Goal: Check status: Check status

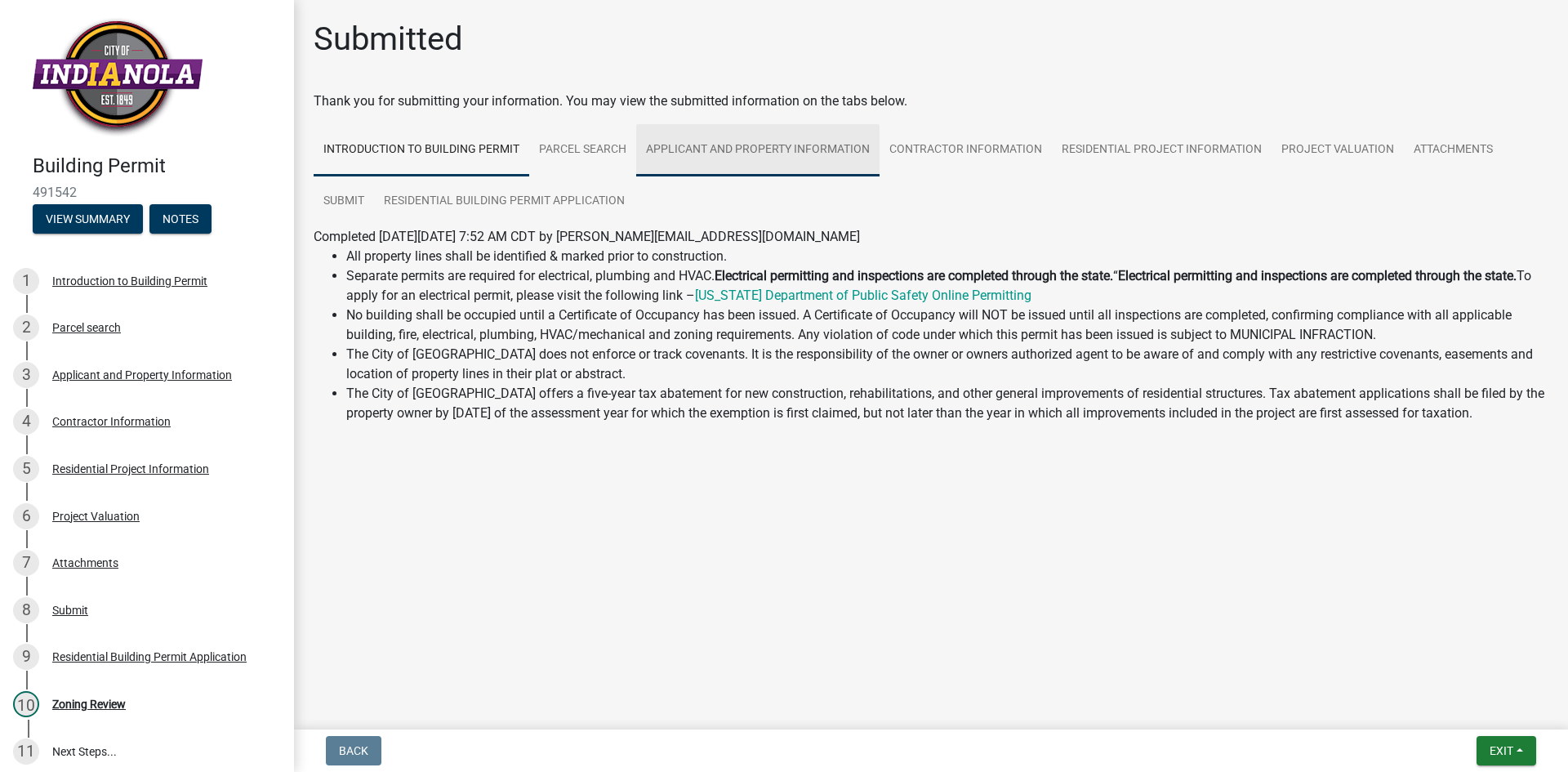
click at [792, 141] on link "Applicant and Property Information" at bounding box center [758, 151] width 244 height 52
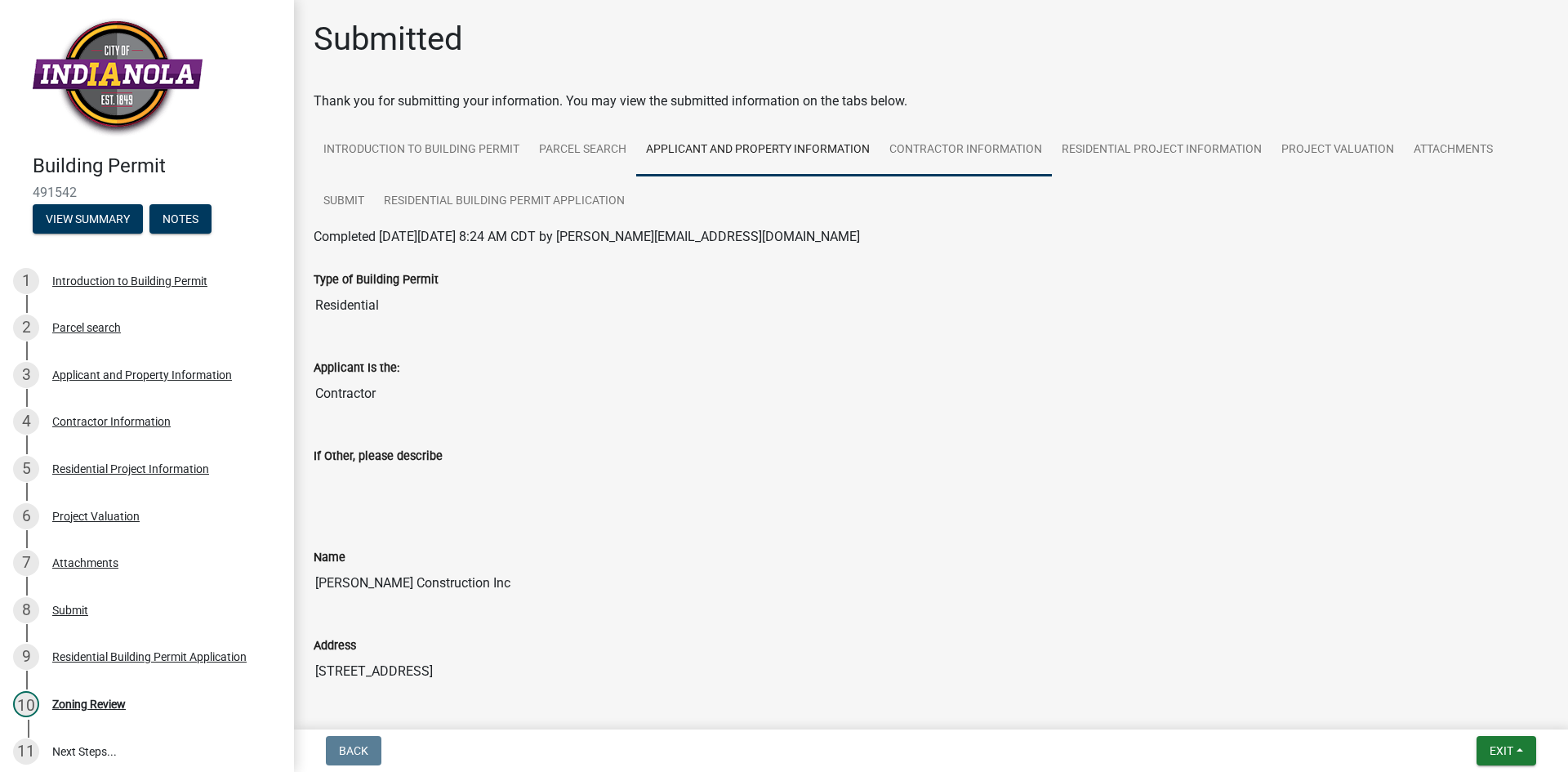
click at [994, 150] on link "Contractor Information" at bounding box center [966, 151] width 172 height 52
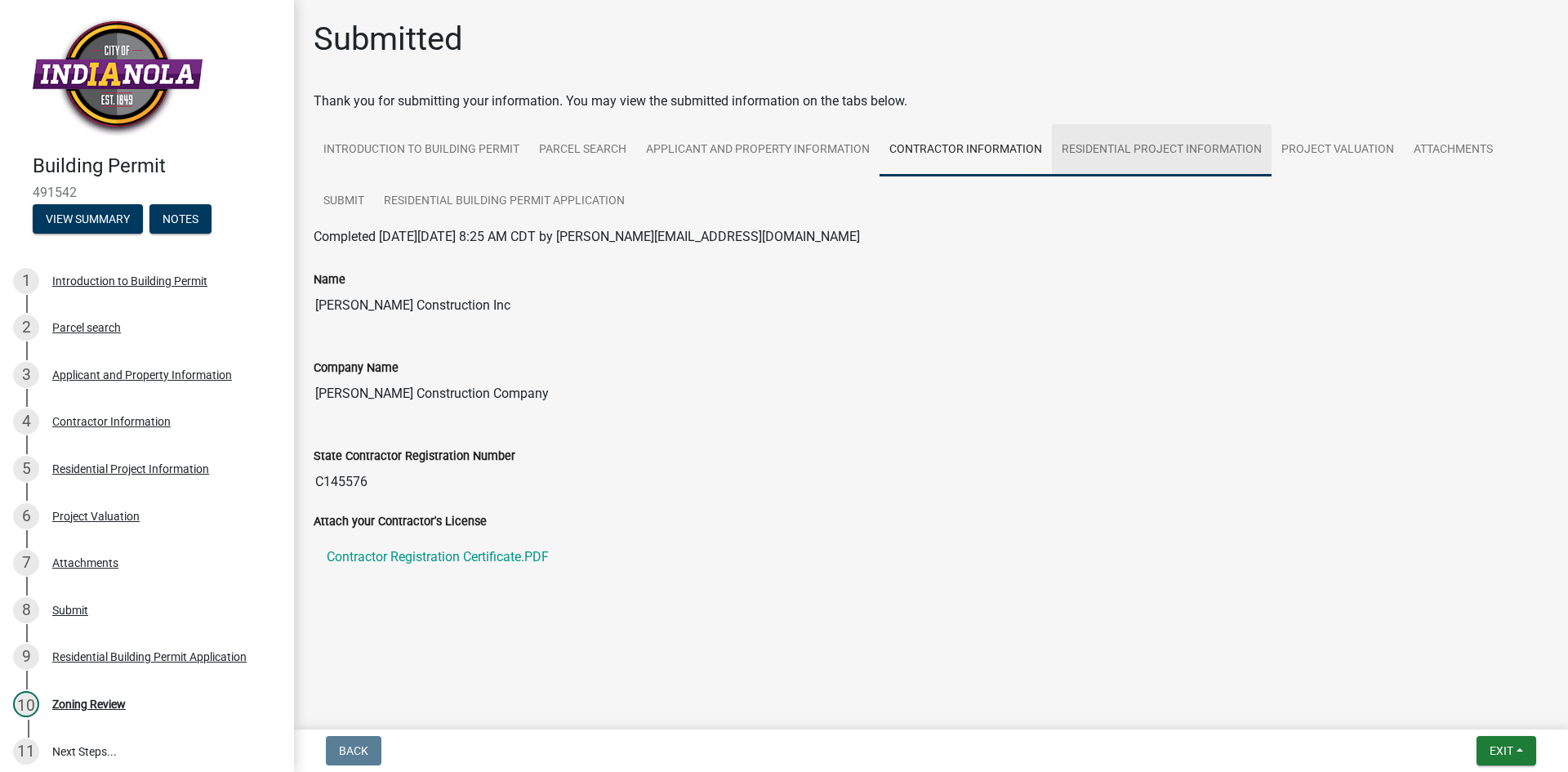
click at [1146, 143] on link "Residential Project Information" at bounding box center [1161, 151] width 220 height 52
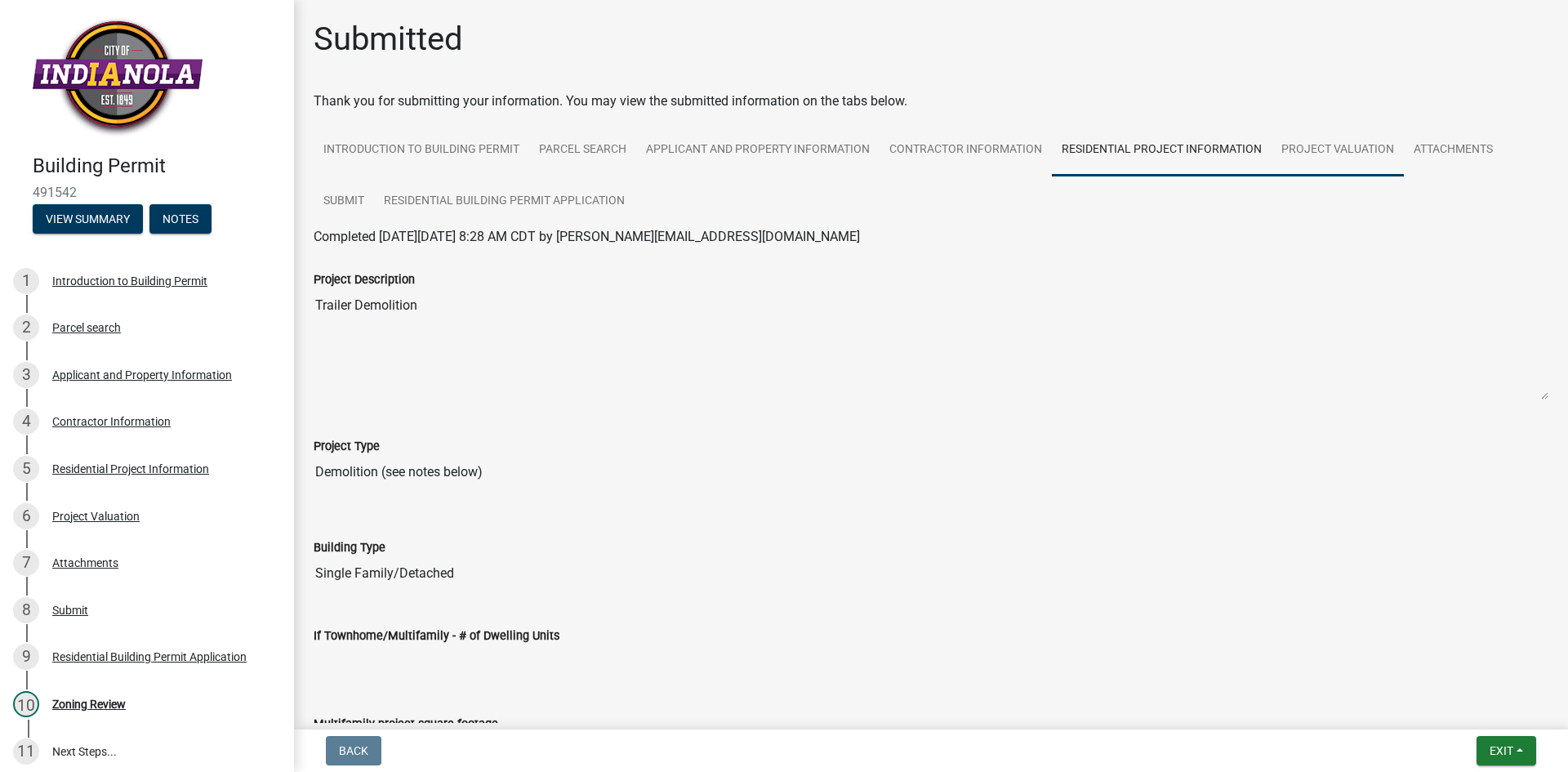
click at [1321, 158] on link "Project Valuation" at bounding box center [1338, 151] width 132 height 52
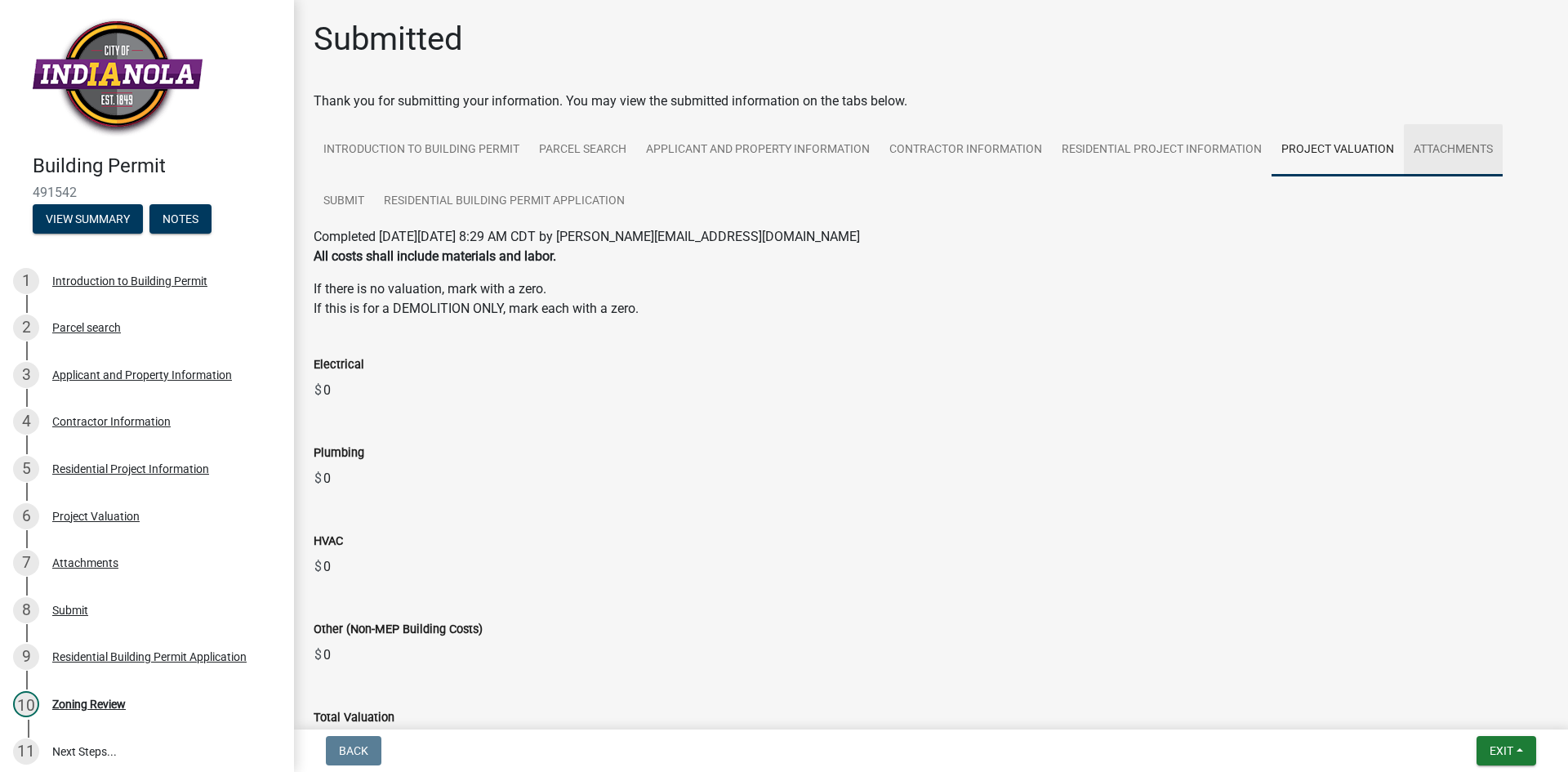
click at [1436, 152] on link "Attachments" at bounding box center [1454, 151] width 99 height 52
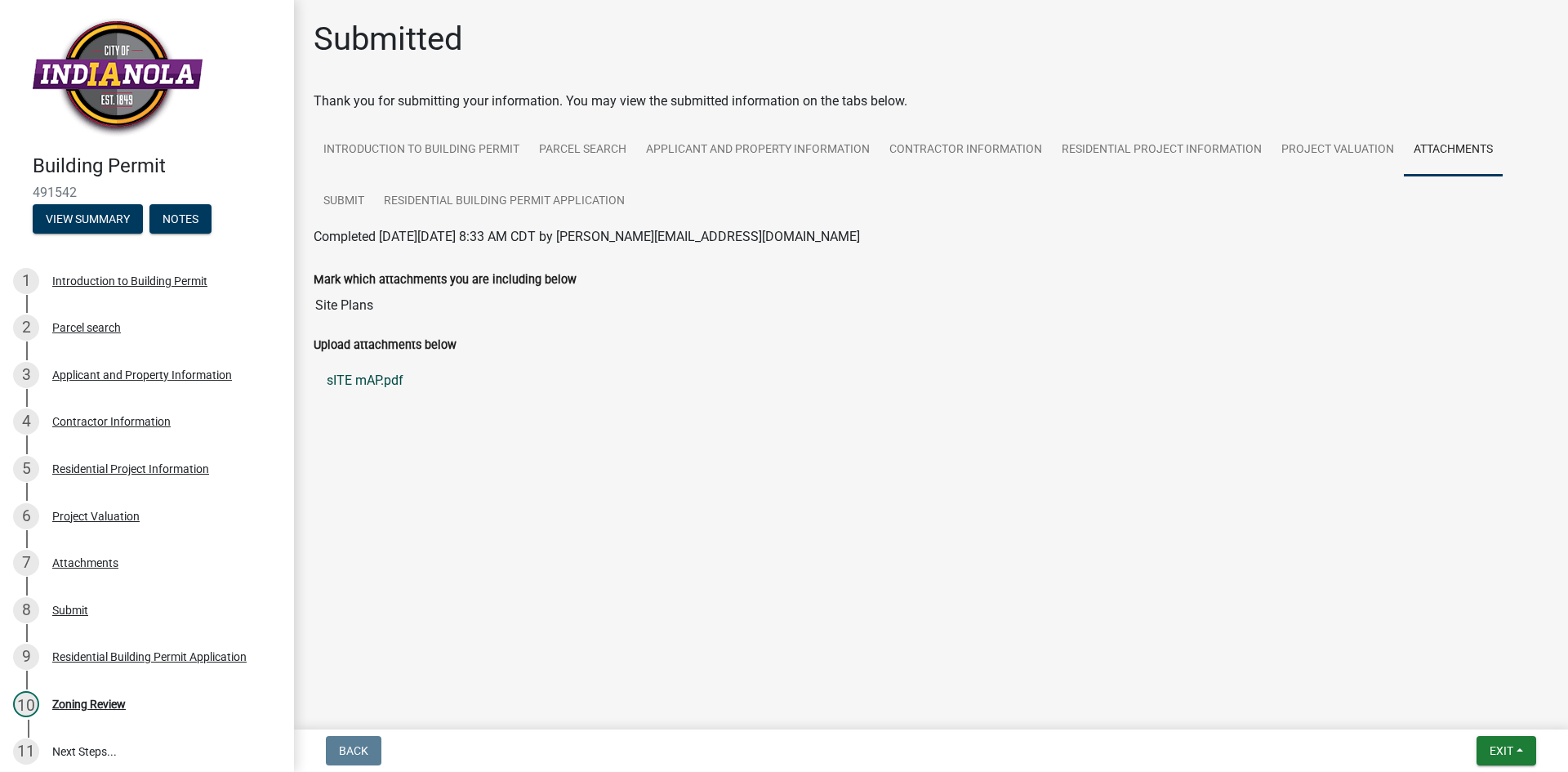
click at [341, 379] on link "sITE mAP.pdf" at bounding box center [931, 380] width 1235 height 39
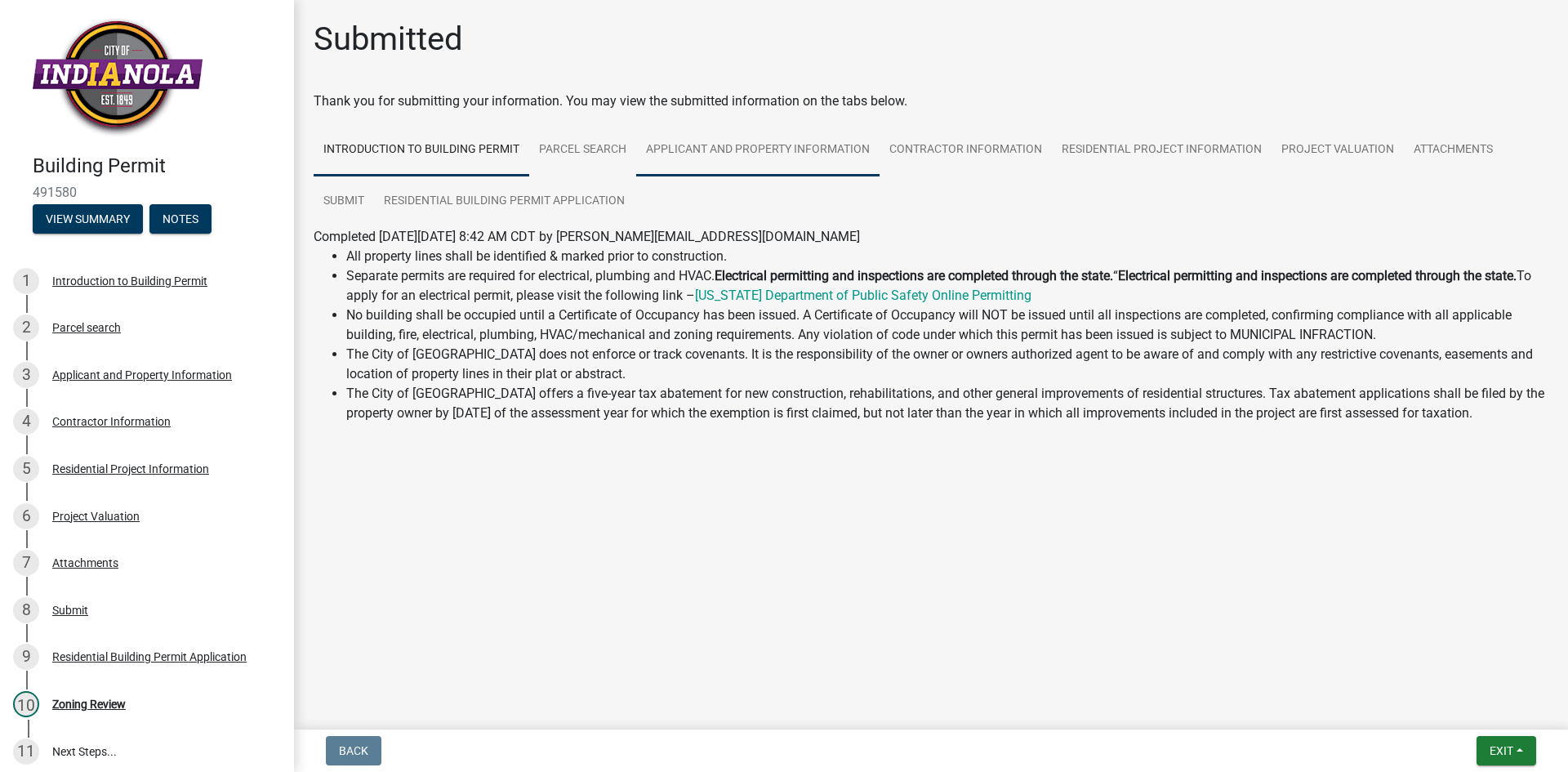
click at [697, 151] on link "Applicant and Property Information" at bounding box center [758, 151] width 244 height 52
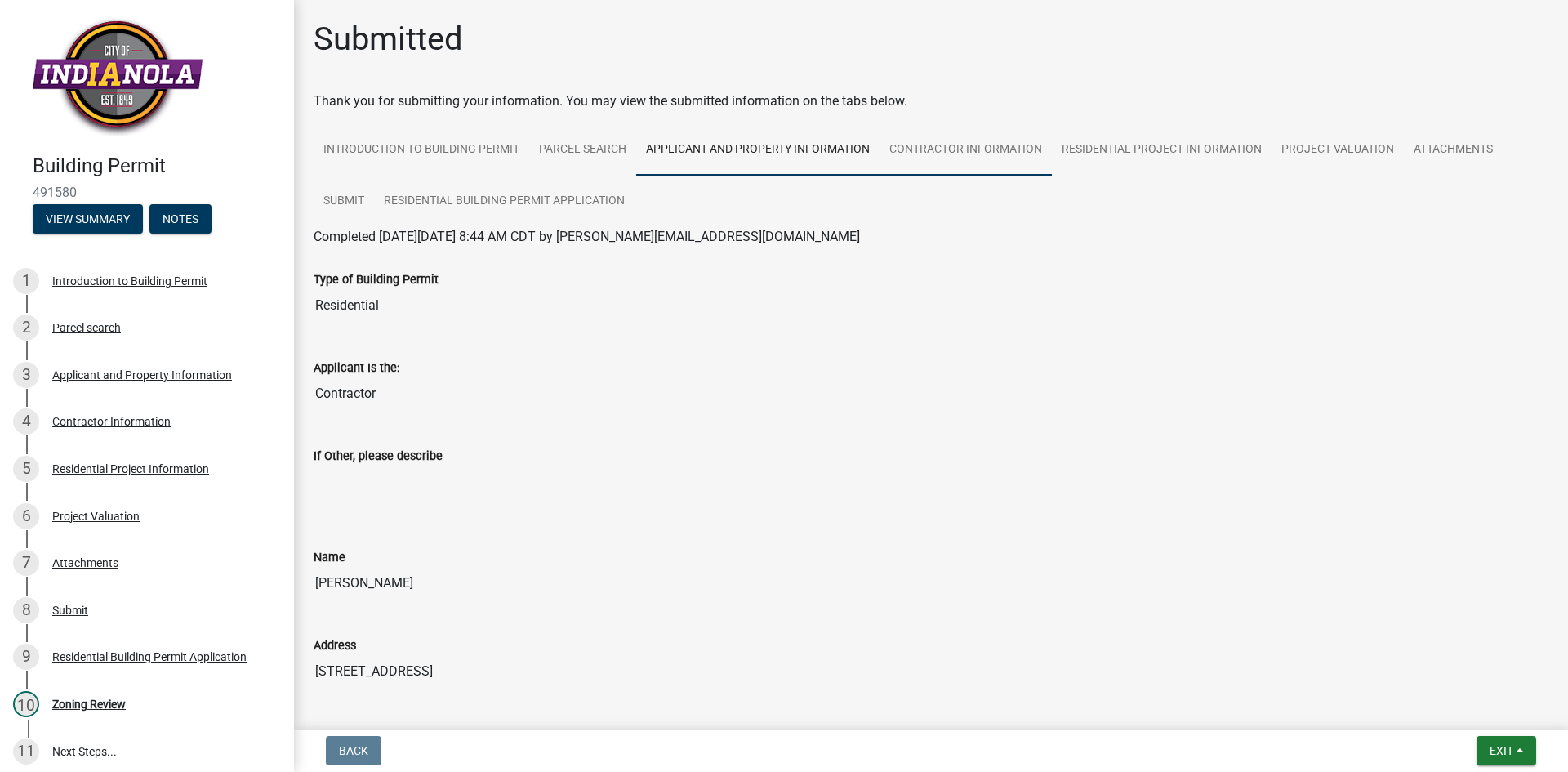
click at [963, 146] on link "Contractor Information" at bounding box center [966, 151] width 172 height 52
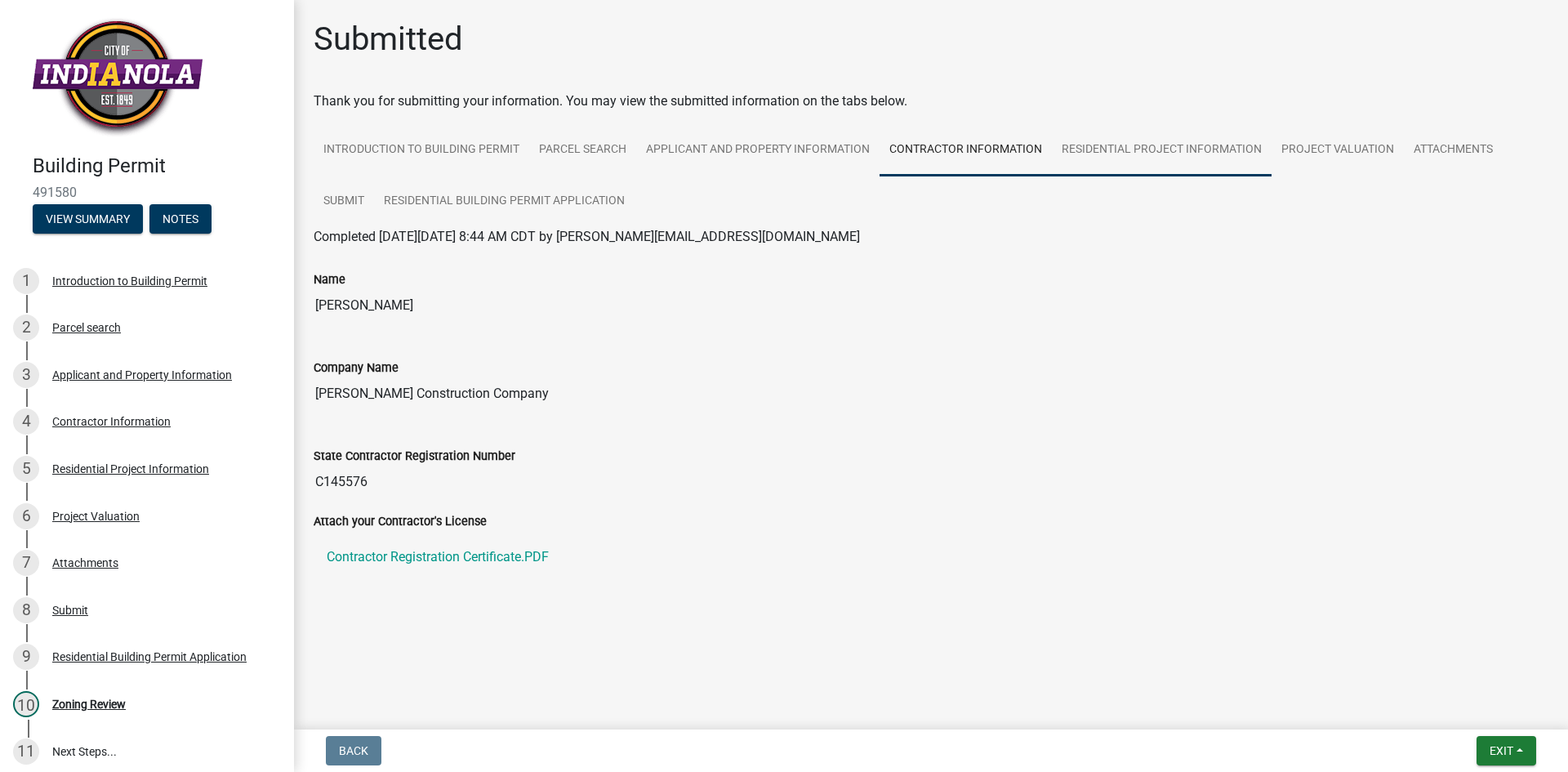
click at [1166, 151] on link "Residential Project Information" at bounding box center [1161, 151] width 220 height 52
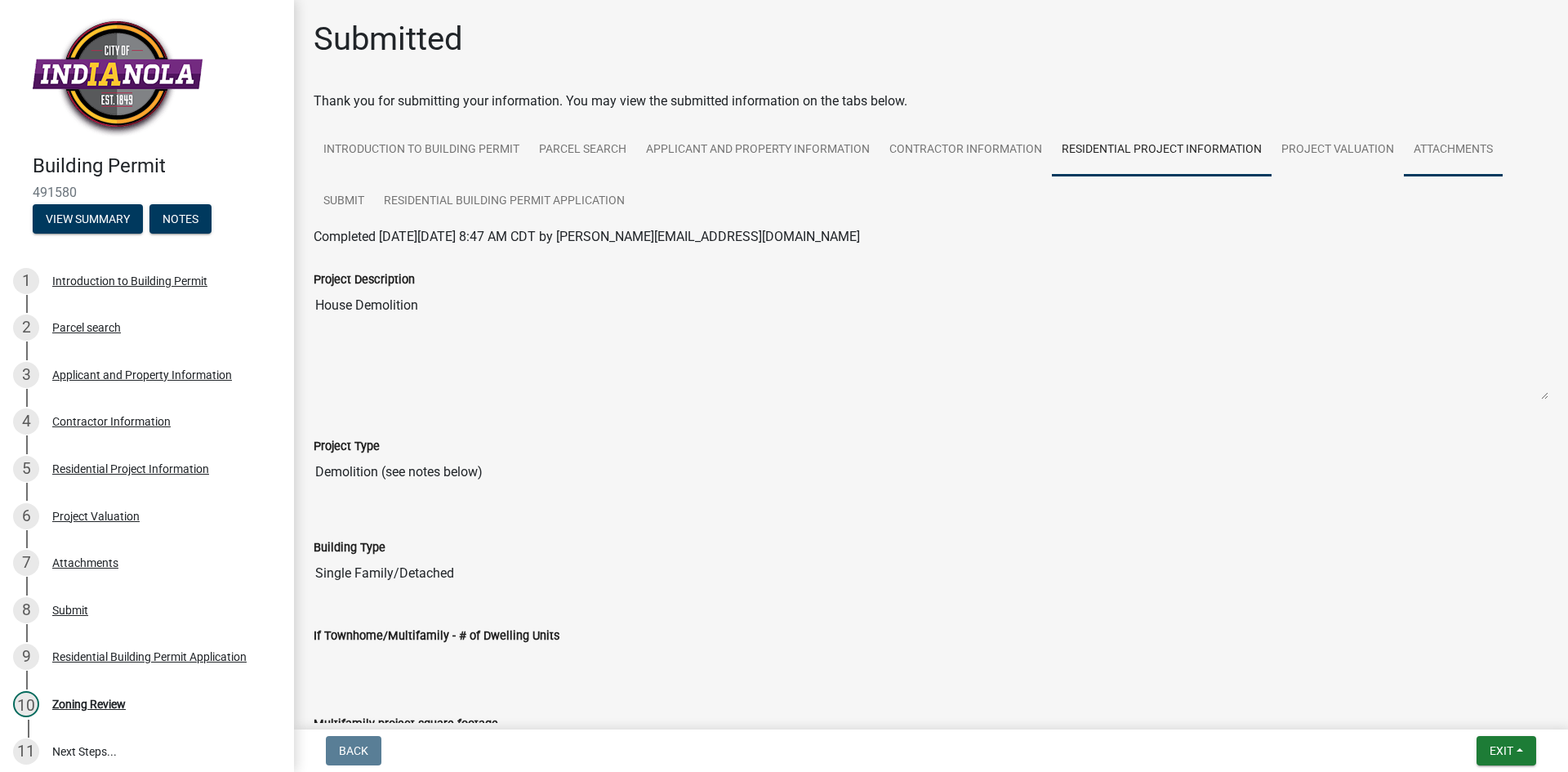
click at [1425, 152] on link "Attachments" at bounding box center [1454, 151] width 99 height 52
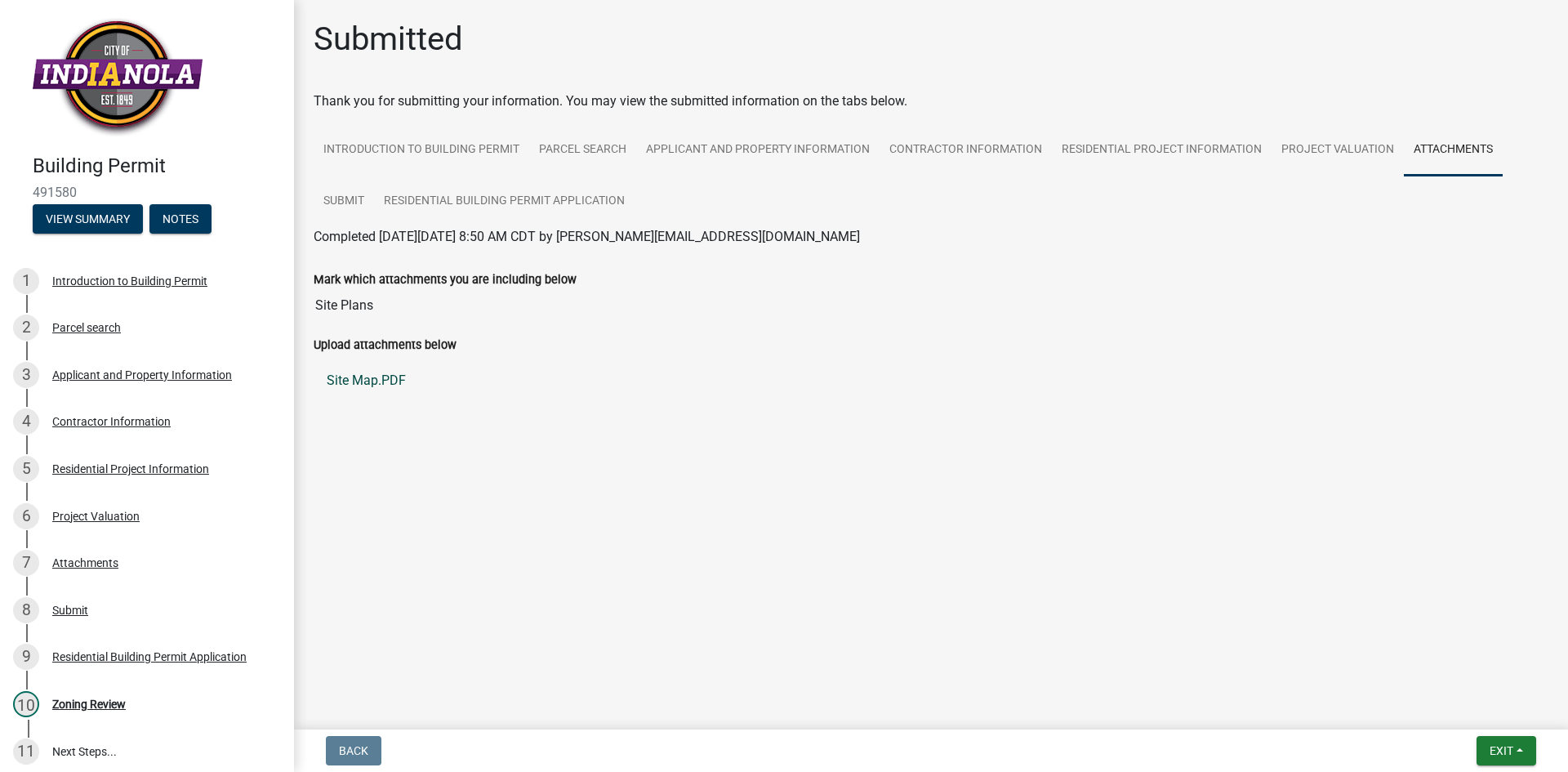
click at [374, 384] on link "Site Map.PDF" at bounding box center [931, 380] width 1235 height 39
click at [908, 149] on link "Contractor Information" at bounding box center [966, 151] width 172 height 52
